Goal: Task Accomplishment & Management: Use online tool/utility

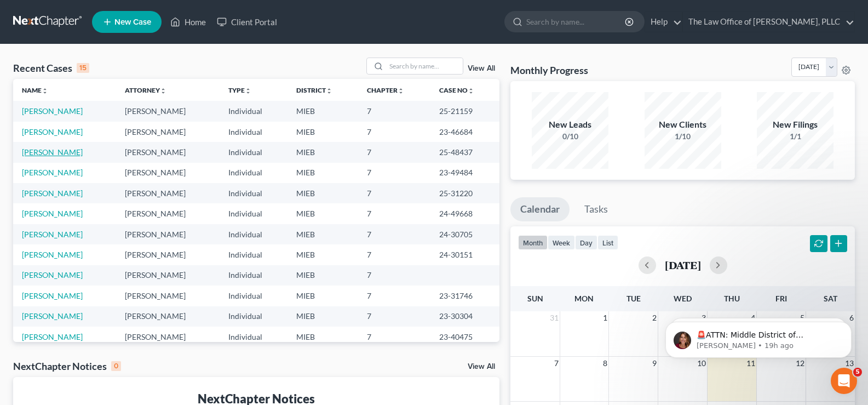
click at [36, 152] on link "[PERSON_NAME]" at bounding box center [52, 151] width 61 height 9
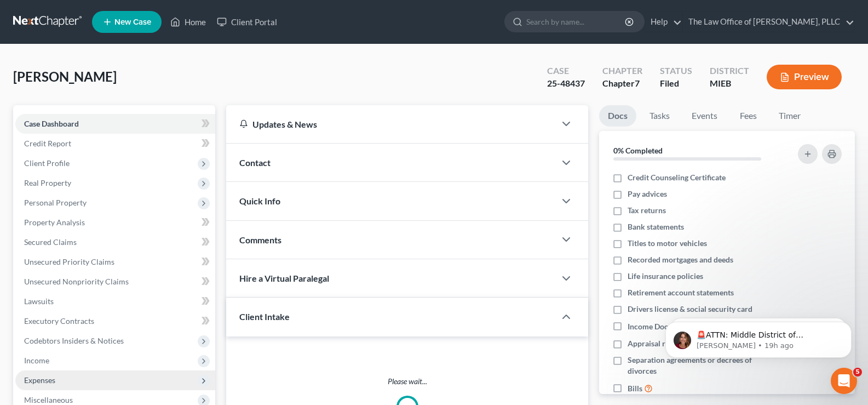
scroll to position [164, 0]
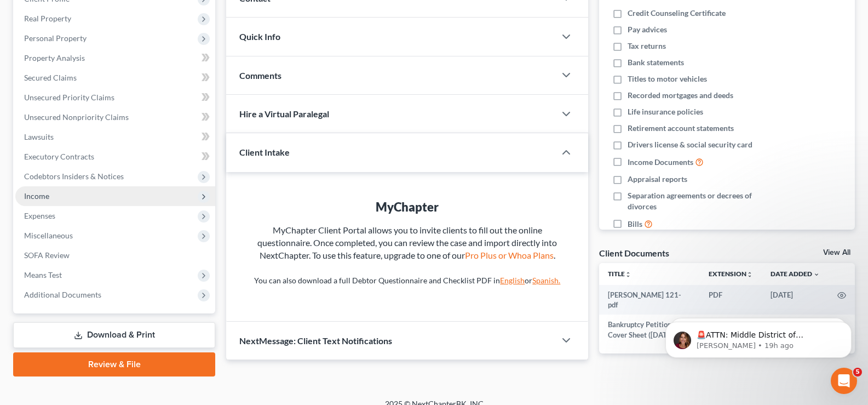
click at [52, 197] on span "Income" at bounding box center [115, 196] width 200 height 20
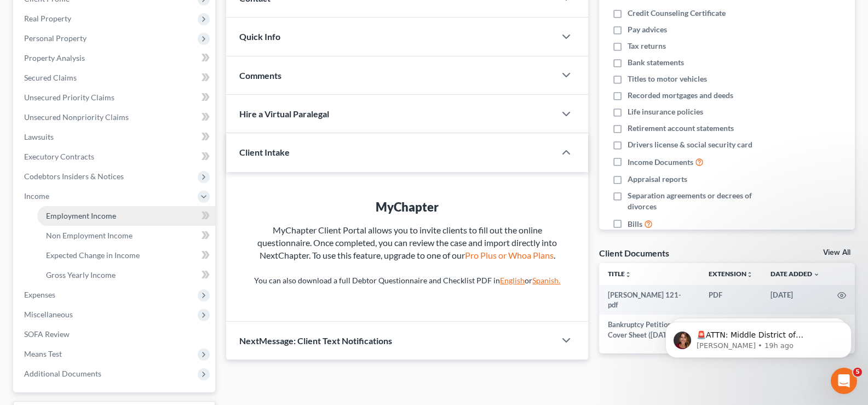
click at [59, 216] on span "Employment Income" at bounding box center [81, 215] width 70 height 9
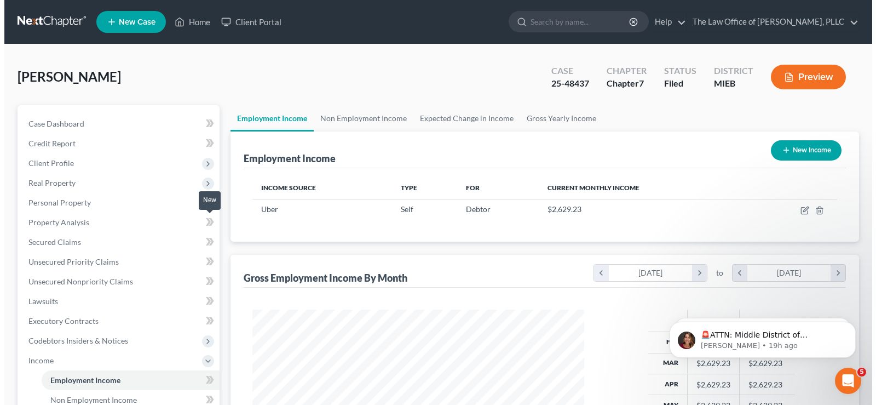
scroll to position [197, 354]
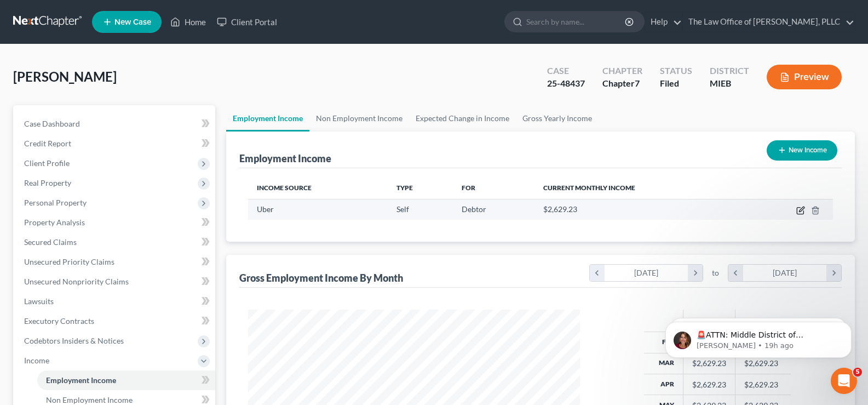
click at [798, 212] on icon "button" at bounding box center [800, 210] width 9 height 9
select select "1"
select select "4"
select select "0"
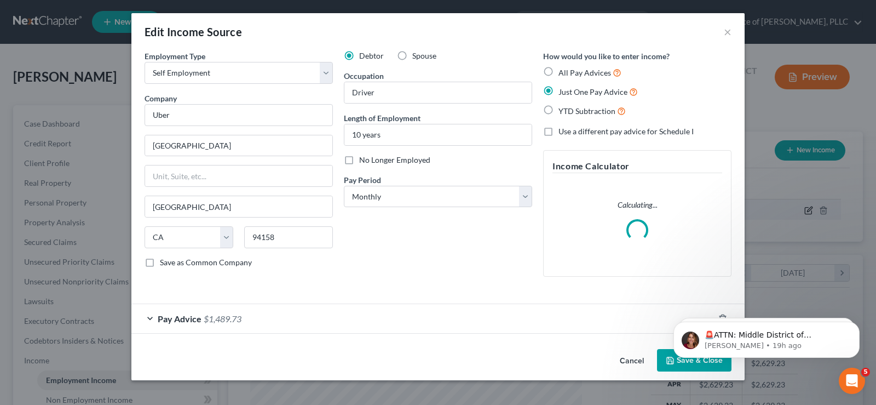
scroll to position [197, 358]
click at [214, 315] on span "$1,489.73" at bounding box center [223, 318] width 38 height 10
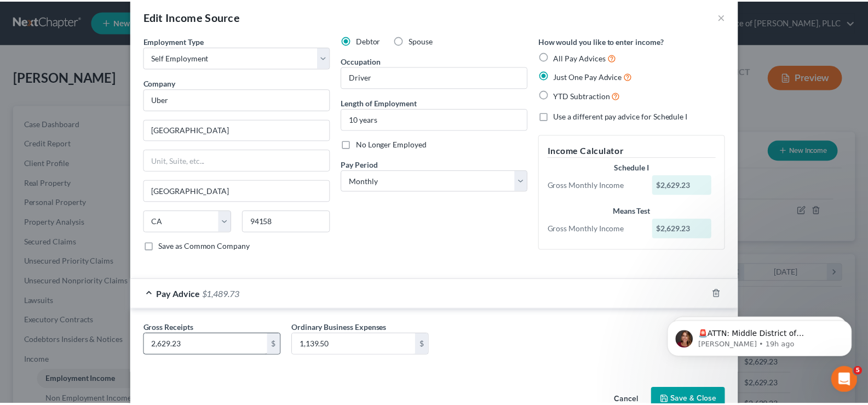
scroll to position [0, 0]
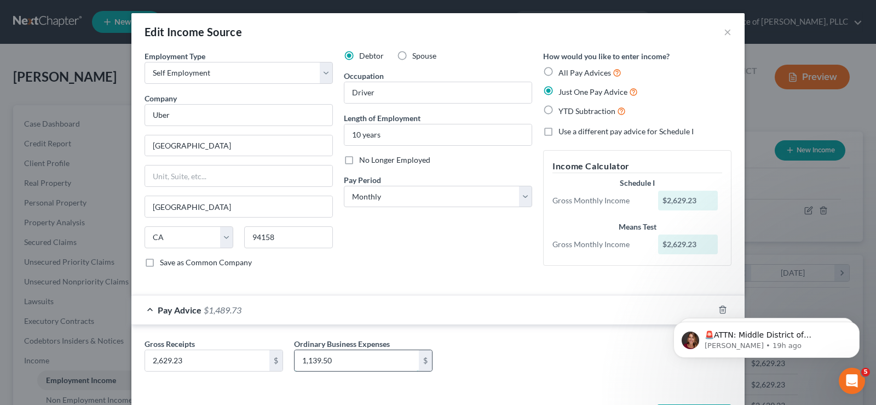
click at [326, 364] on input "1,139.50" at bounding box center [357, 360] width 124 height 21
click at [329, 366] on input "1,139.50" at bounding box center [357, 360] width 124 height 21
click at [331, 363] on input "1,139.50" at bounding box center [357, 360] width 124 height 21
click at [727, 32] on button "×" at bounding box center [728, 31] width 8 height 13
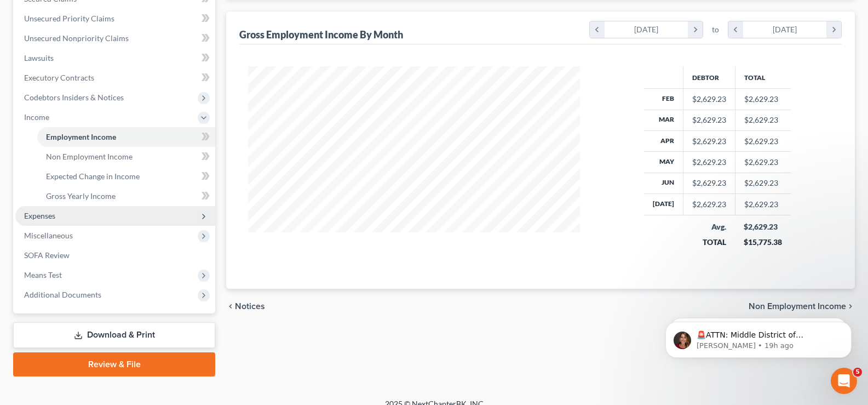
scroll to position [256, 0]
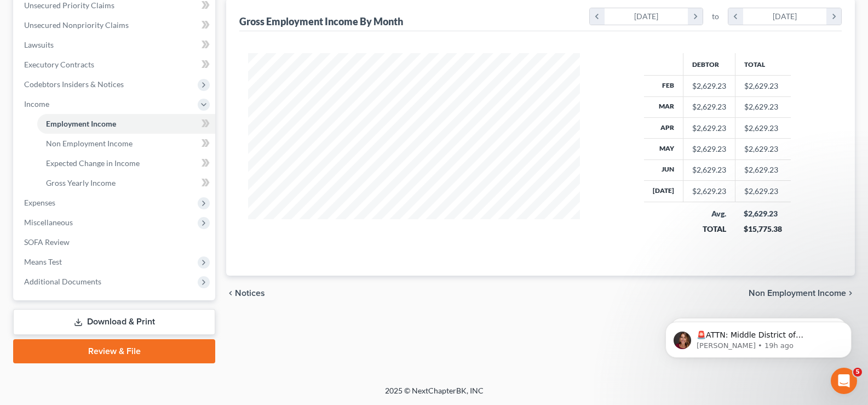
click at [105, 325] on link "Download & Print" at bounding box center [114, 322] width 202 height 26
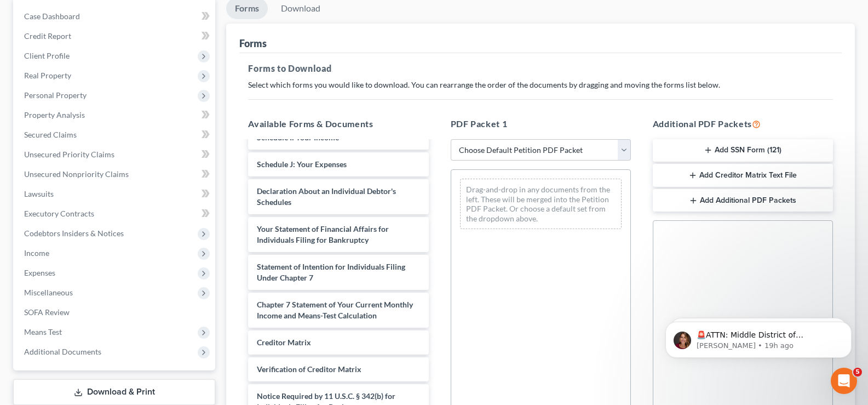
scroll to position [359, 0]
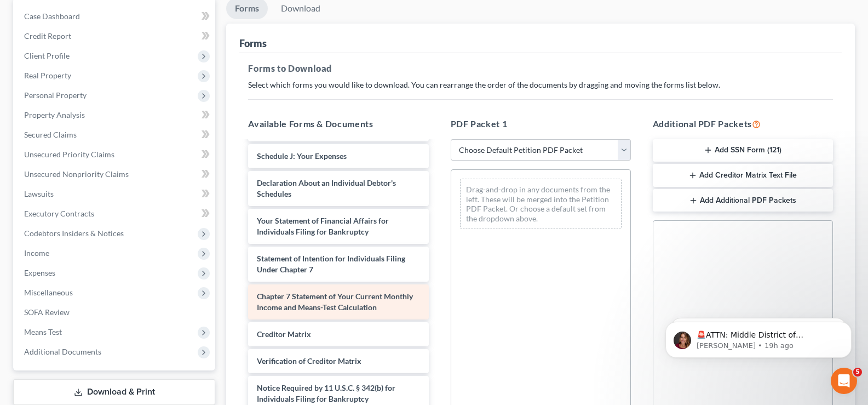
click at [354, 290] on div "Chapter 7 Statement of Your Current Monthly Income and Means-Test Calculation" at bounding box center [338, 301] width 180 height 35
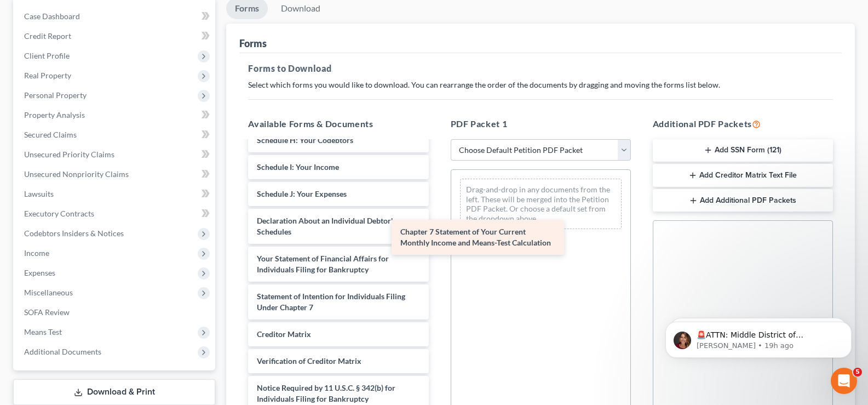
drag, startPoint x: 354, startPoint y: 290, endPoint x: 531, endPoint y: 196, distance: 199.9
click at [437, 200] on div "Chapter 7 Statement of Your Current Monthly Income and Means-Test Calculation […" at bounding box center [338, 140] width 198 height 595
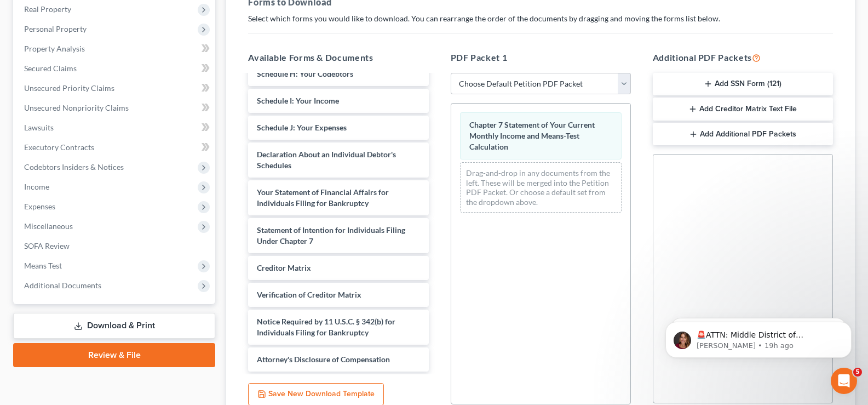
scroll to position [272, 0]
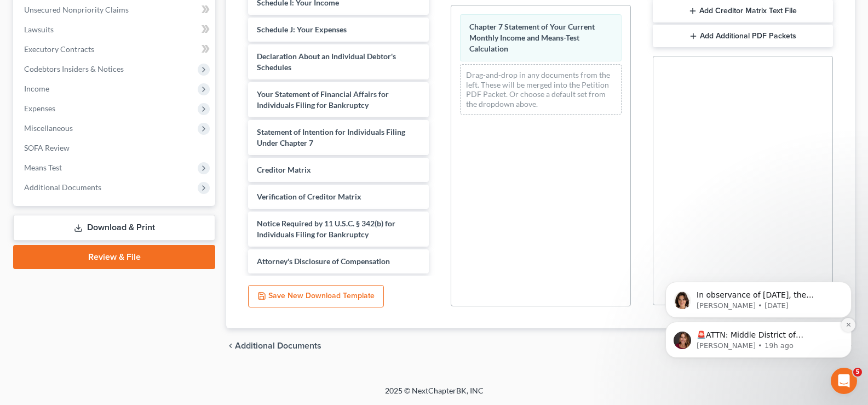
click at [842, 323] on button "Dismiss notification" at bounding box center [848, 325] width 14 height 14
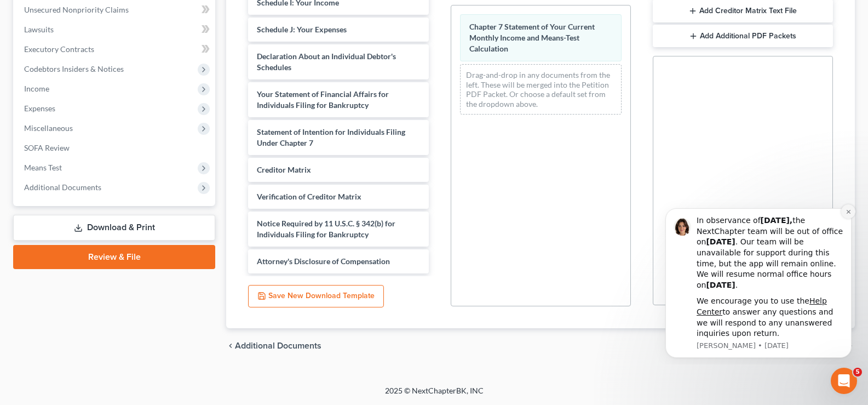
click at [852, 213] on button "Dismiss notification" at bounding box center [848, 211] width 14 height 14
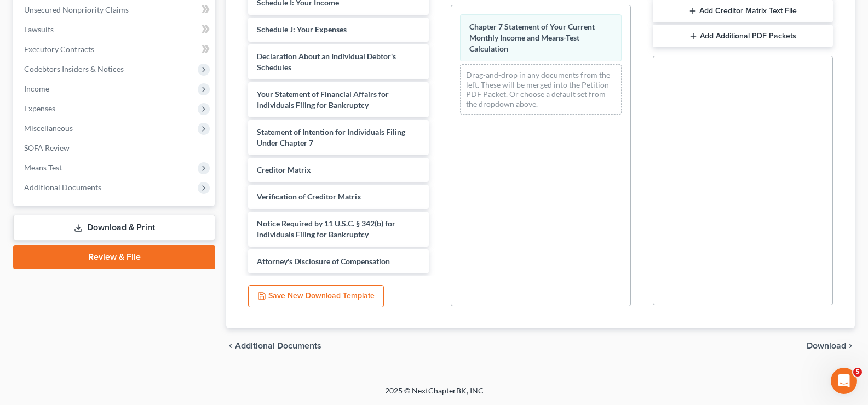
click at [807, 344] on span "Download" at bounding box center [826, 345] width 39 height 9
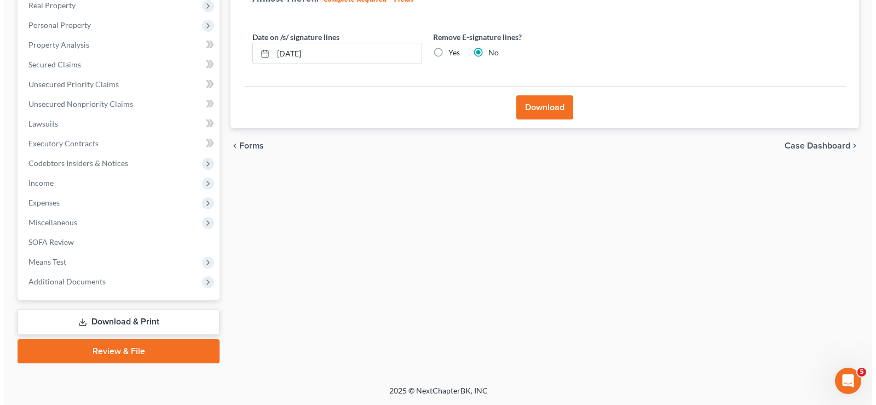
scroll to position [177, 0]
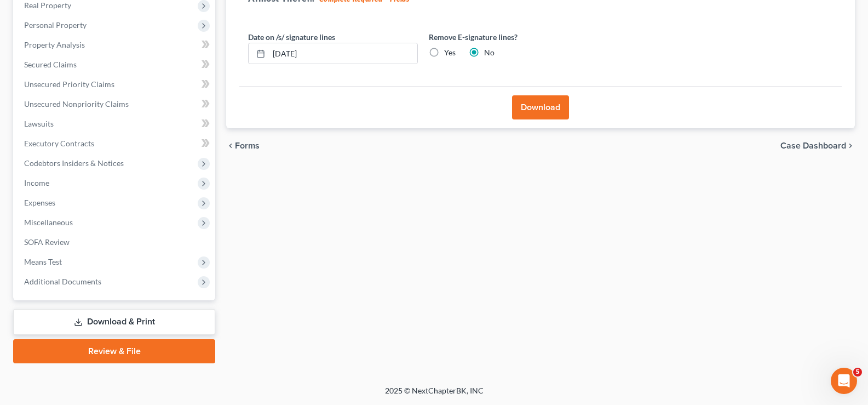
click at [525, 110] on button "Download" at bounding box center [540, 107] width 57 height 24
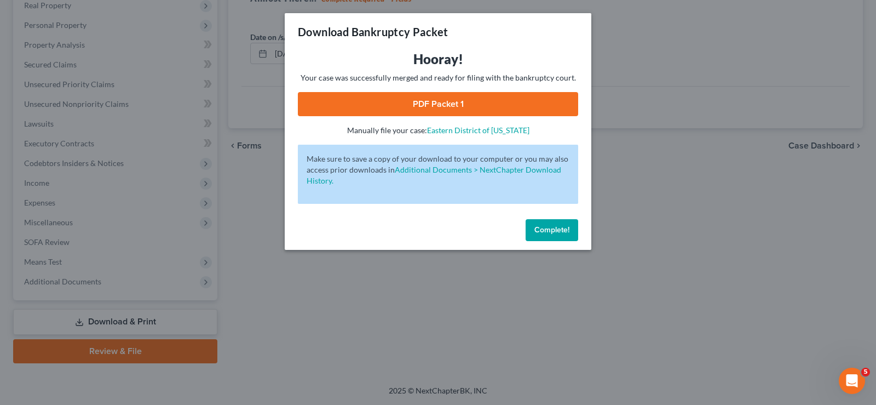
click at [405, 101] on link "PDF Packet 1" at bounding box center [438, 104] width 280 height 24
